Goal: Transaction & Acquisition: Purchase product/service

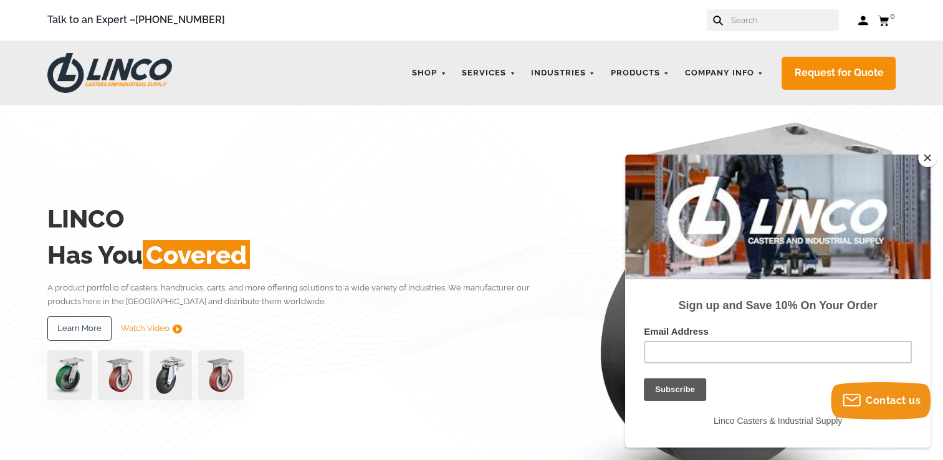
click at [762, 23] on input "text" at bounding box center [784, 20] width 110 height 22
paste input "4.04109.TUM"
type input "4.04109.TUM"
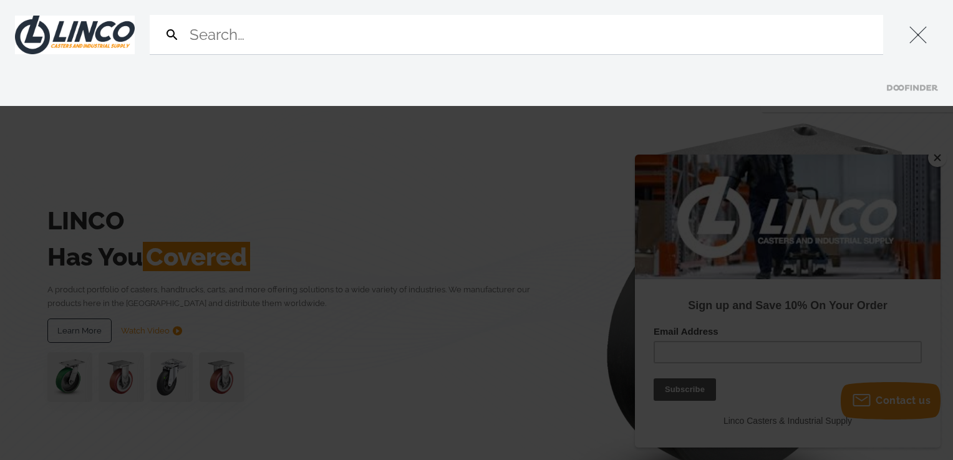
click at [921, 34] on button "Close" at bounding box center [918, 35] width 40 height 40
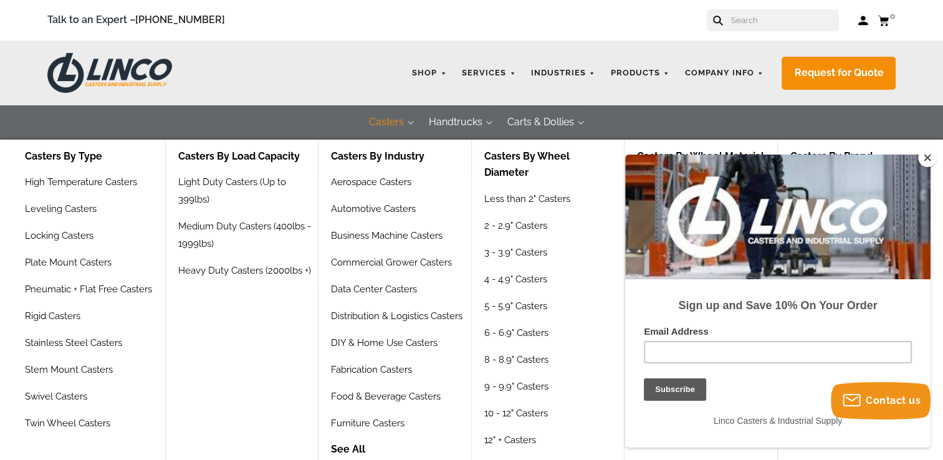
click at [398, 122] on button "Casters" at bounding box center [387, 122] width 60 height 34
click at [536, 336] on link "6 - 6.9" Casters" at bounding box center [517, 337] width 67 height 27
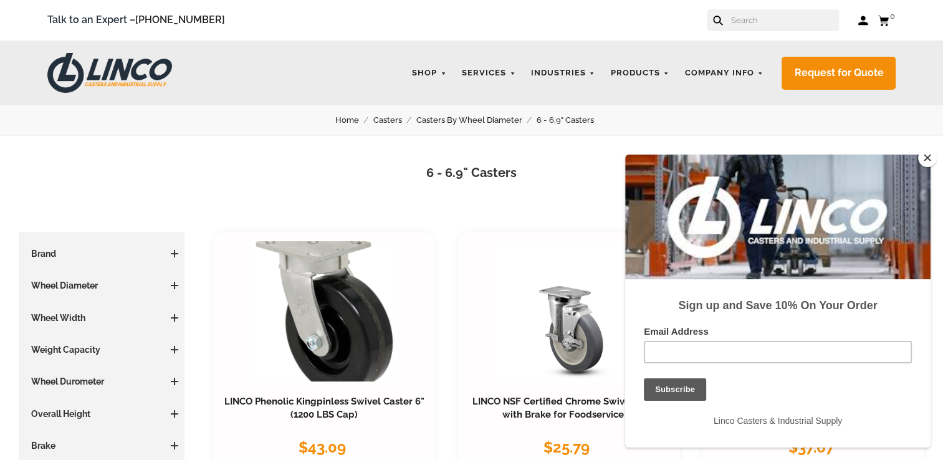
click at [71, 247] on h3 "Brand" at bounding box center [101, 253] width 153 height 12
click at [65, 257] on h3 "Brand" at bounding box center [101, 253] width 153 height 12
click at [174, 256] on span at bounding box center [174, 253] width 1 height 7
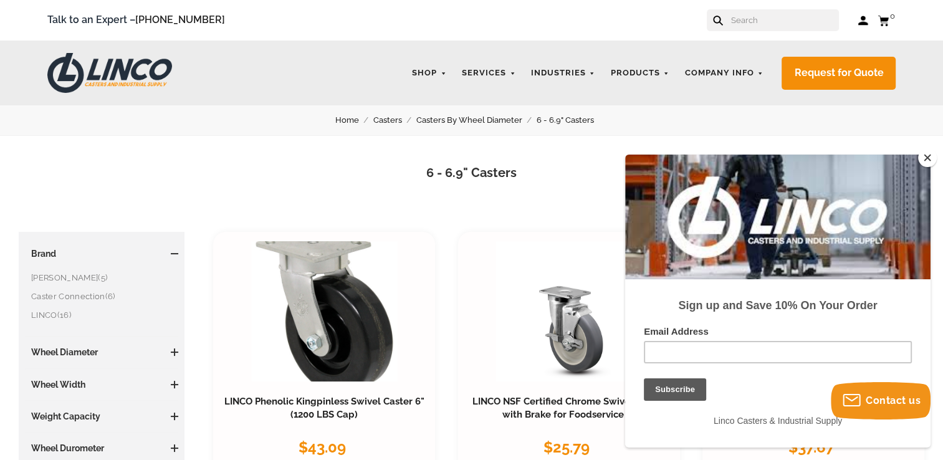
click at [176, 256] on span at bounding box center [174, 253] width 7 height 7
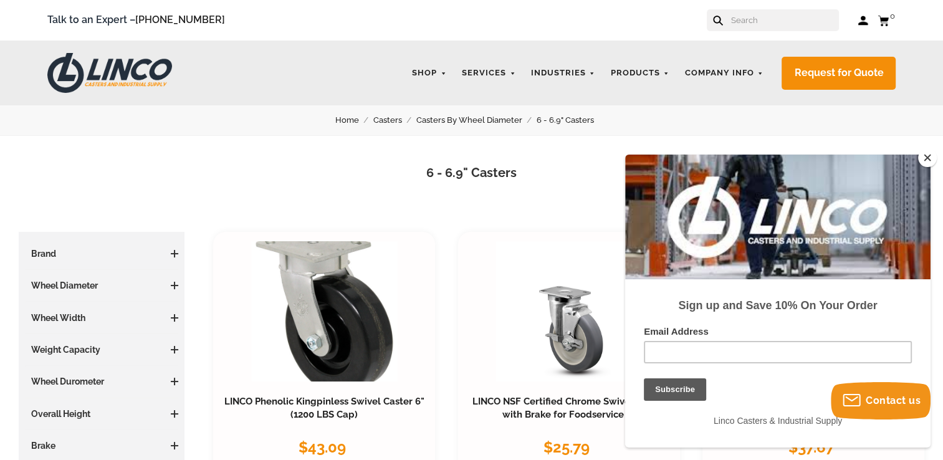
click at [929, 156] on button "Close" at bounding box center [927, 157] width 19 height 19
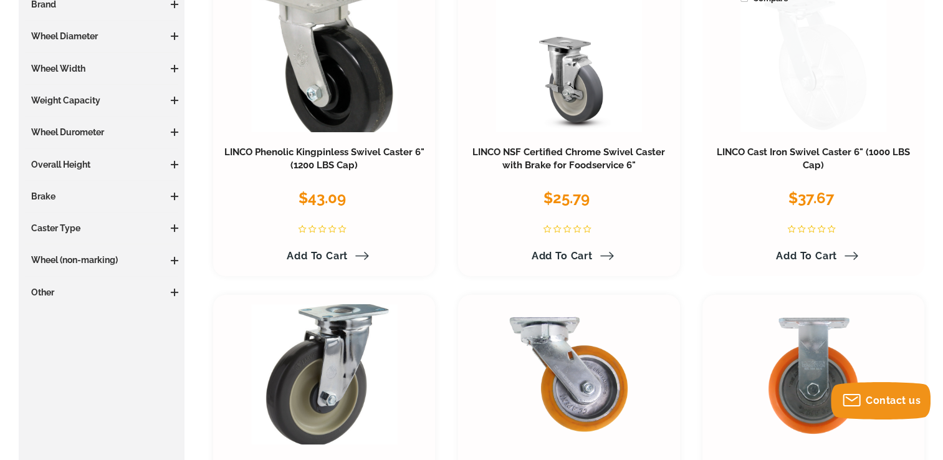
scroll to position [374, 0]
